Goal: Information Seeking & Learning: Learn about a topic

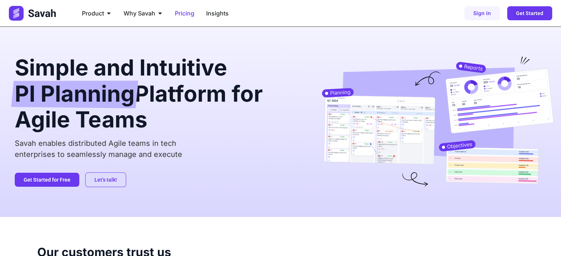
click at [179, 14] on span "Pricing" at bounding box center [185, 13] width 20 height 9
click at [179, 13] on span "Pricing" at bounding box center [185, 13] width 20 height 9
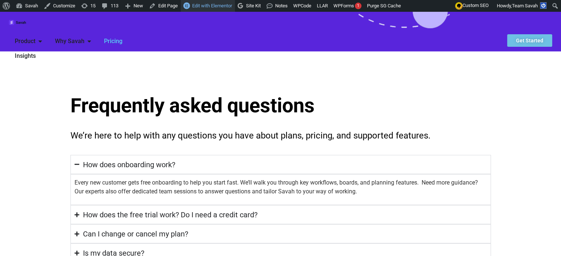
scroll to position [1611, 0]
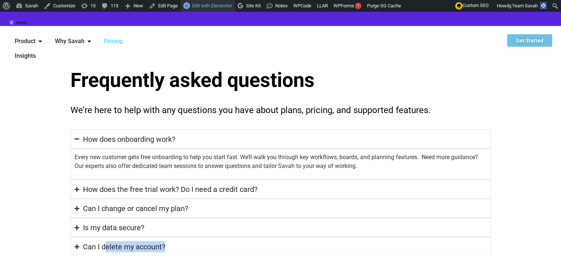
click at [196, 4] on span "Edit with Elementor" at bounding box center [212, 6] width 40 height 6
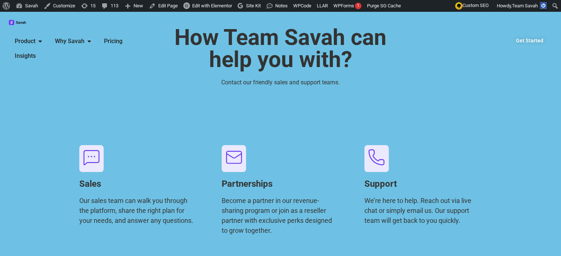
scroll to position [86, 0]
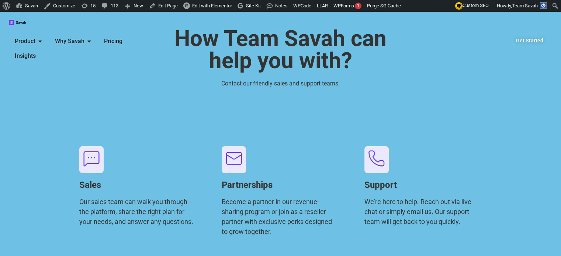
click at [122, 37] on span "Pricing" at bounding box center [113, 41] width 18 height 9
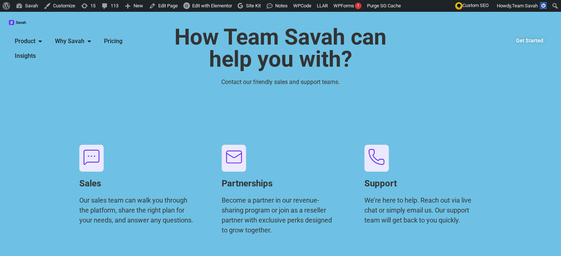
click at [122, 37] on span "Pricing" at bounding box center [113, 41] width 18 height 9
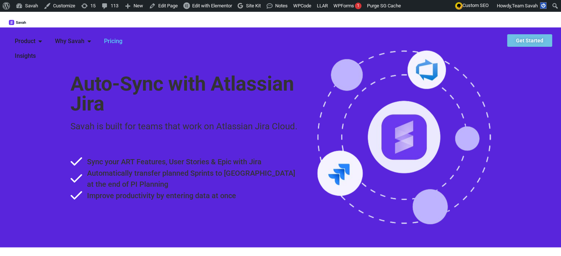
scroll to position [1206, 0]
